Goal: Task Accomplishment & Management: Manage account settings

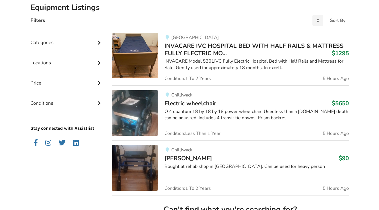
scroll to position [143, 0]
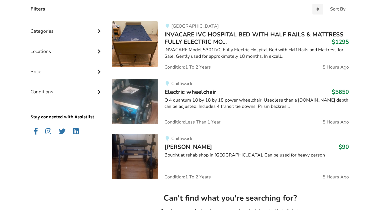
click at [191, 92] on span "Electric wheelchair" at bounding box center [190, 92] width 52 height 8
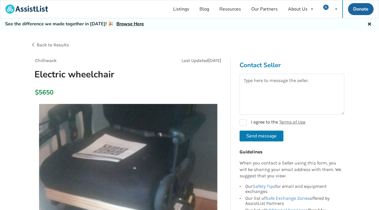
click at [44, 44] on span "Back to Results" at bounding box center [53, 44] width 32 height 5
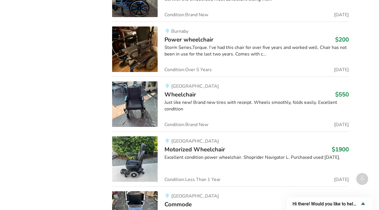
scroll to position [4978, 0]
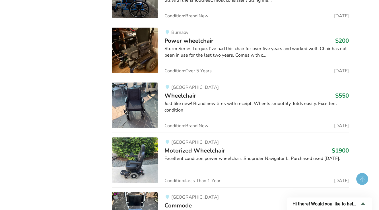
click at [362, 179] on circle at bounding box center [362, 179] width 12 height 12
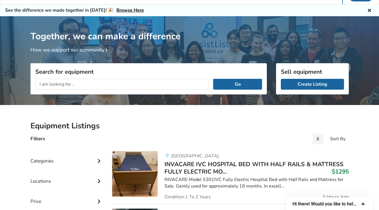
scroll to position [0, 0]
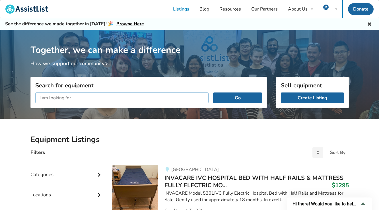
click at [101, 98] on input "text" at bounding box center [121, 97] width 173 height 11
type input "health care bed"
click at [213, 92] on button "Go" at bounding box center [237, 97] width 49 height 11
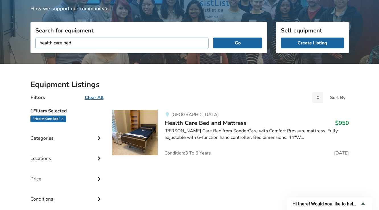
scroll to position [76, 0]
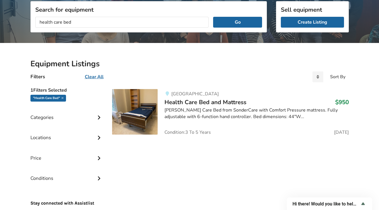
click at [187, 101] on span "Health Care Bed and Mattress" at bounding box center [205, 102] width 82 height 8
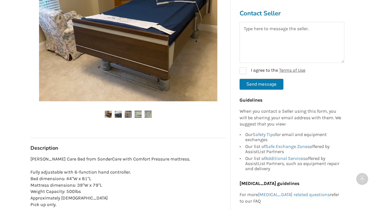
scroll to position [227, 0]
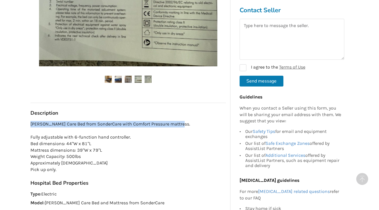
drag, startPoint x: 30, startPoint y: 124, endPoint x: 177, endPoint y: 125, distance: 147.3
click at [177, 125] on p "[PERSON_NAME] Care Bed from SonderCare with Comfort Pressure mattress. Fully ad…" at bounding box center [127, 147] width 195 height 52
copy p "[PERSON_NAME] Care Bed from SonderCare with Comfort Pressure mattress"
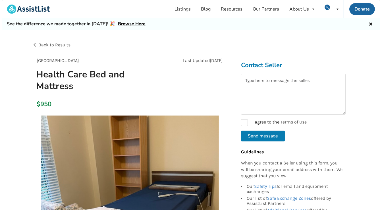
scroll to position [0, 0]
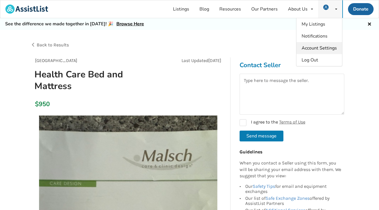
click at [309, 48] on span "Account Settings" at bounding box center [318, 48] width 35 height 6
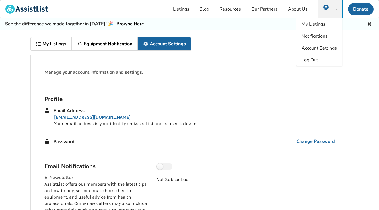
click at [327, 7] on img at bounding box center [325, 7] width 5 height 5
click at [335, 9] on icon at bounding box center [336, 8] width 2 height 3
click at [314, 36] on span "Notifications" at bounding box center [314, 36] width 26 height 6
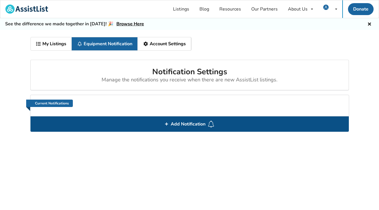
click at [186, 123] on span "Add Notification" at bounding box center [187, 123] width 39 height 9
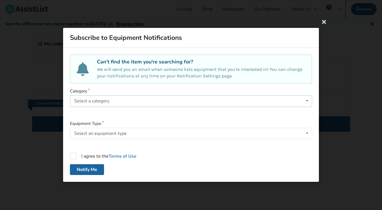
click at [100, 100] on div "Select a category" at bounding box center [91, 101] width 35 height 5
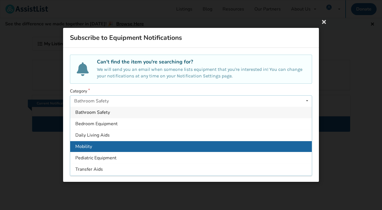
scroll to position [10, 0]
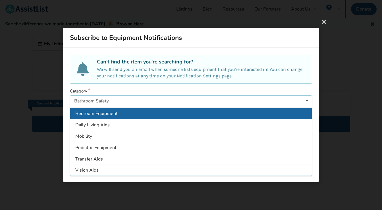
click at [88, 113] on span "Bedroom Equipment" at bounding box center [96, 113] width 42 height 6
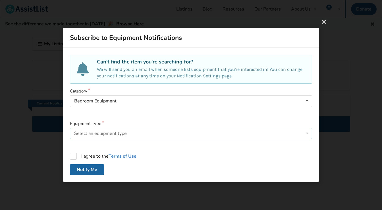
click at [98, 131] on div "Select an equipment type" at bounding box center [100, 133] width 53 height 5
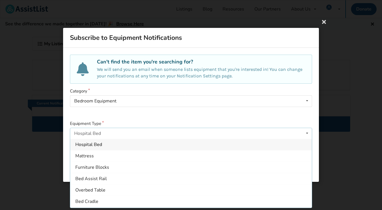
click at [84, 144] on span "Hospital Bed" at bounding box center [88, 145] width 27 height 6
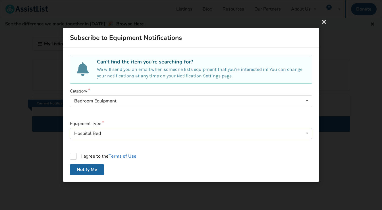
click at [107, 131] on div "Hospital Bed Hospital Bed Mattress Furniture Blocks Bed Assist Rail Overbed Tab…" at bounding box center [191, 133] width 242 height 11
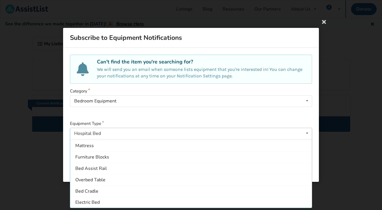
click at [91, 132] on div "Hospital Bed" at bounding box center [87, 133] width 27 height 5
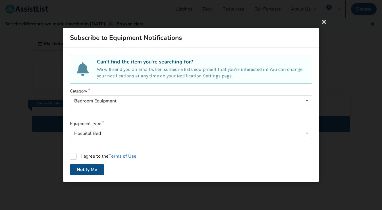
click at [87, 170] on button "Notify Me" at bounding box center [87, 169] width 34 height 11
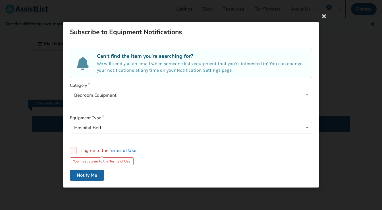
click at [72, 151] on label "I agree to the Terms of Use" at bounding box center [103, 150] width 67 height 7
checkbox input "true"
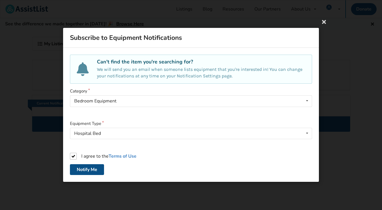
click at [84, 169] on button "Notify Me" at bounding box center [87, 169] width 34 height 11
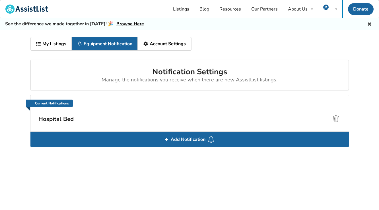
click at [50, 45] on link "My Listings" at bounding box center [51, 43] width 41 height 13
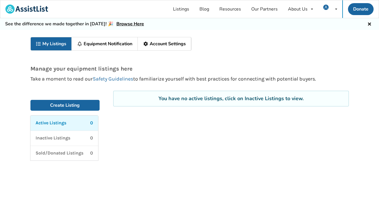
click at [159, 43] on link "Account Settings" at bounding box center [164, 43] width 53 height 13
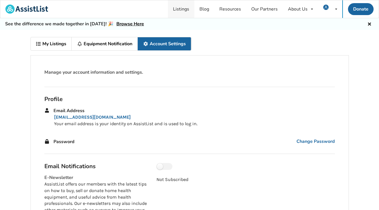
click at [182, 9] on link "Listings" at bounding box center [181, 9] width 26 height 18
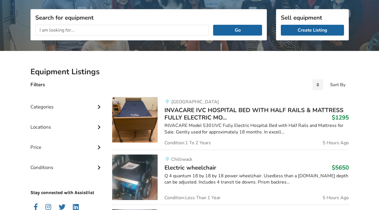
scroll to position [105, 0]
